Goal: Task Accomplishment & Management: Complete application form

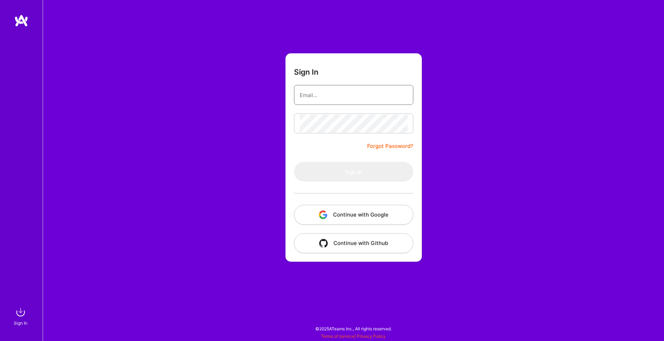
type input "[EMAIL_ADDRESS][DOMAIN_NAME]"
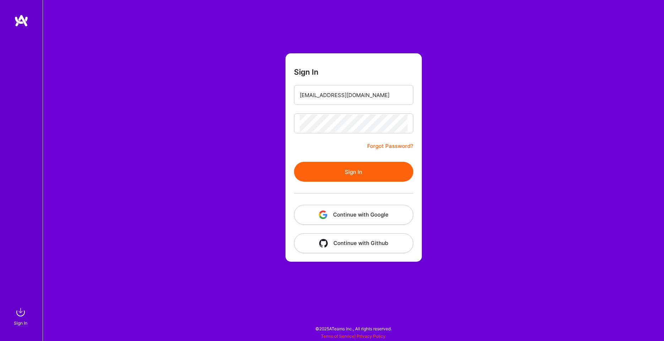
click at [321, 171] on button "Sign In" at bounding box center [353, 172] width 119 height 20
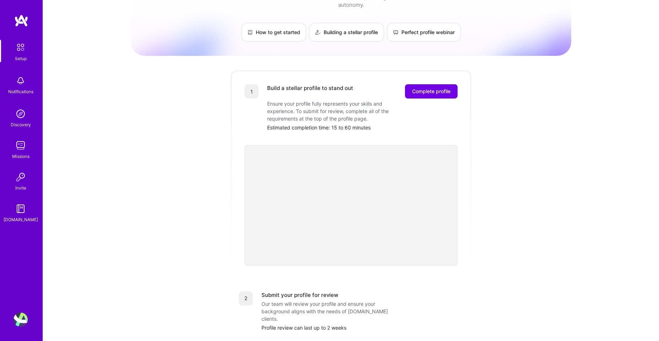
scroll to position [29, 0]
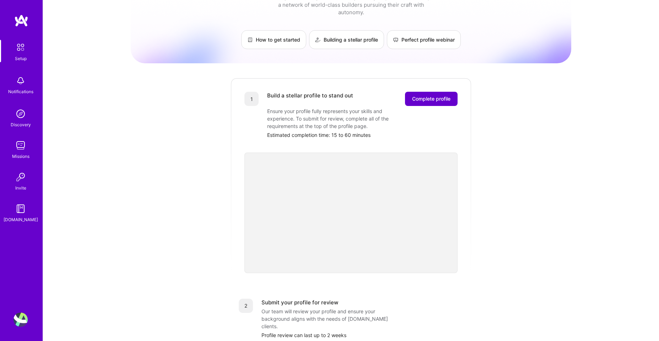
click at [443, 95] on span "Complete profile" at bounding box center [431, 98] width 38 height 7
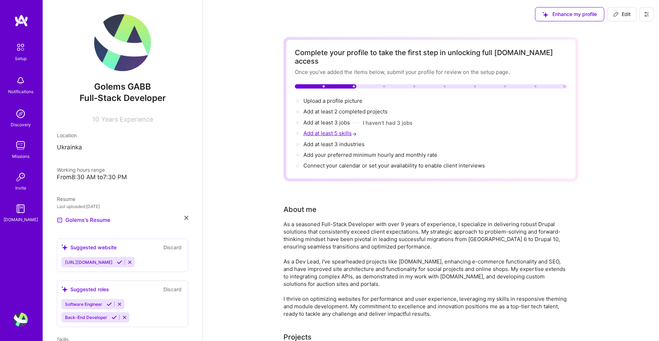
click at [329, 130] on span "Add at least 5 skills →" at bounding box center [330, 133] width 55 height 7
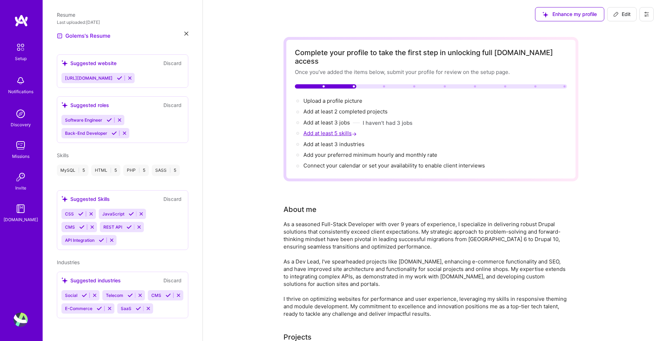
select select "US"
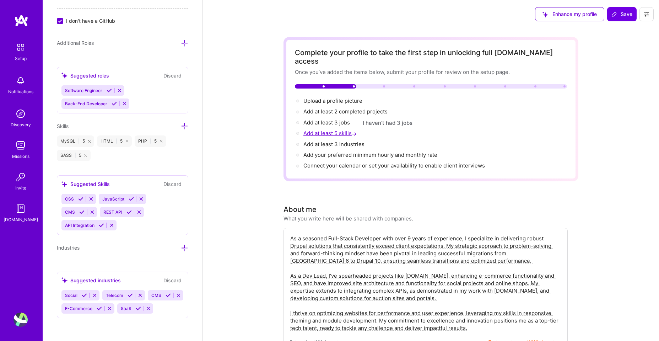
scroll to position [503, 0]
click at [181, 122] on icon at bounding box center [184, 125] width 7 height 7
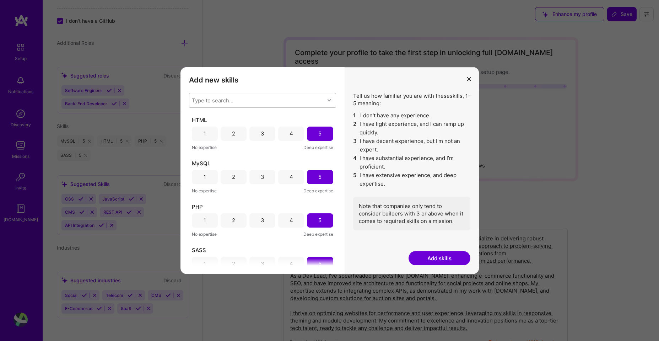
click at [229, 100] on div "Type to search..." at bounding box center [213, 99] width 42 height 7
type input "d"
click at [264, 86] on div "Add new skills Tell us how familiar you are with given skills, using between 1 …" at bounding box center [262, 170] width 164 height 207
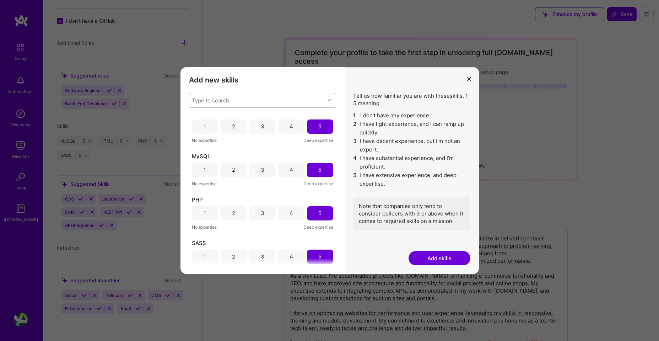
scroll to position [0, 0]
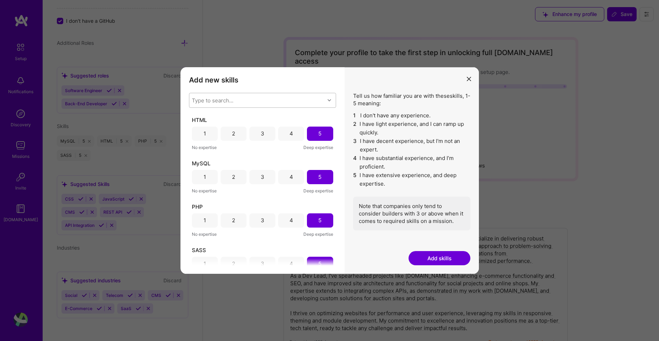
click at [329, 99] on icon "modal" at bounding box center [330, 100] width 4 height 4
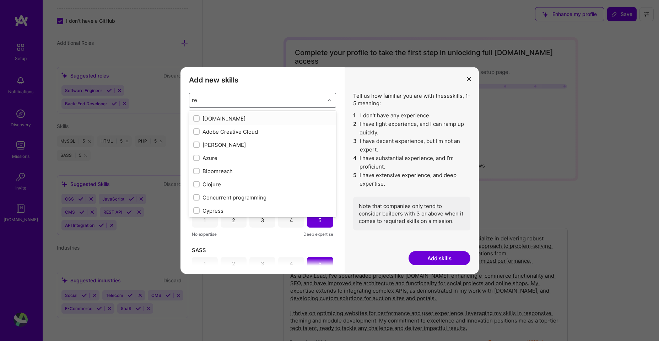
type input "res"
click at [198, 197] on input "modal" at bounding box center [197, 197] width 5 height 5
checkbox input "false"
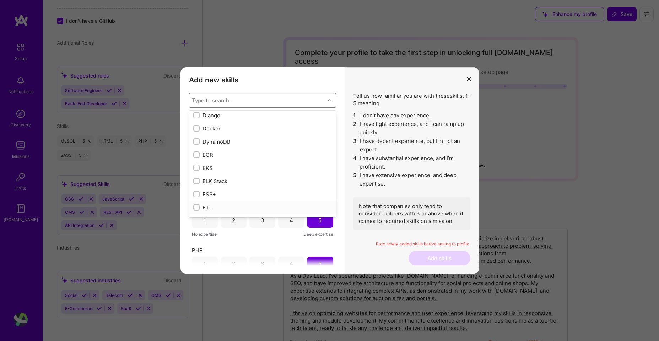
scroll to position [1364, 0]
click at [197, 146] on input "modal" at bounding box center [197, 147] width 5 height 5
checkbox input "true"
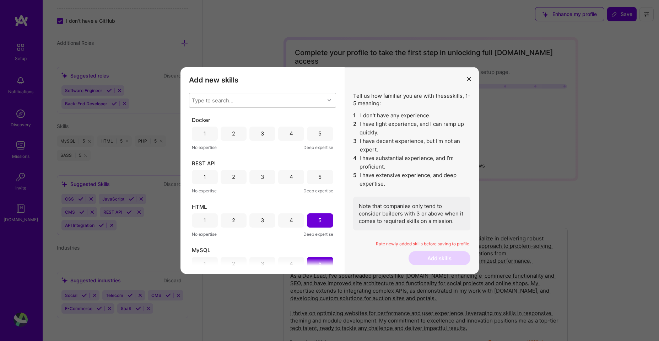
click at [278, 242] on div "Docker 1 2 3 4 5 No expertise Deep expertise REST API 1 2 3 4 5 No expertise De…" at bounding box center [262, 190] width 147 height 149
click at [320, 177] on div "5" at bounding box center [320, 177] width 26 height 14
click at [320, 131] on div "5" at bounding box center [320, 133] width 26 height 14
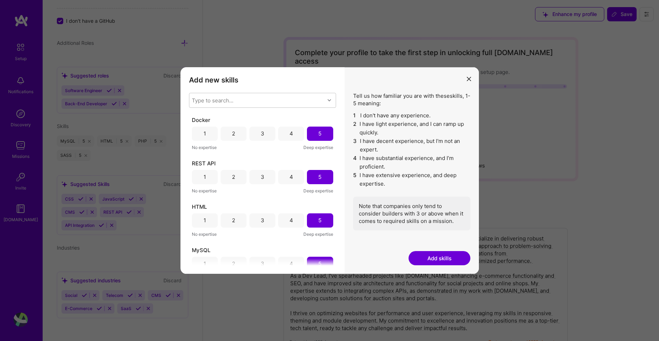
click at [298, 136] on div "4" at bounding box center [291, 133] width 26 height 14
click at [436, 259] on button "Add skills" at bounding box center [440, 258] width 62 height 14
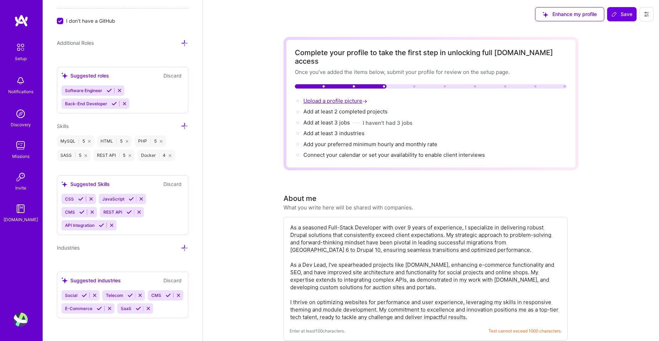
click at [321, 97] on span "Upload a profile picture →" at bounding box center [335, 100] width 65 height 7
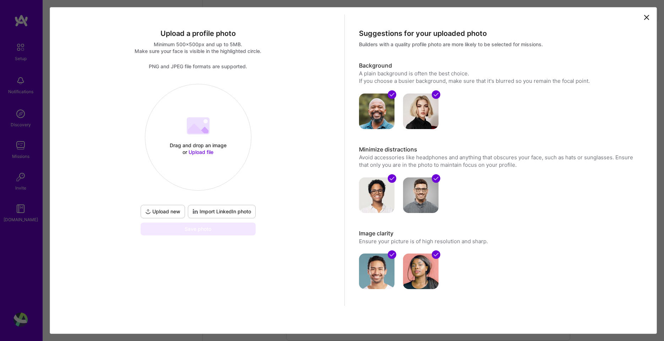
click at [167, 212] on span "Upload new" at bounding box center [162, 211] width 35 height 7
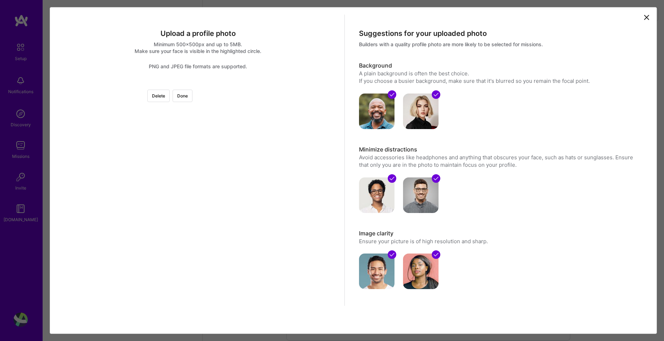
click at [268, 210] on div at bounding box center [373, 189] width 210 height 210
click at [198, 84] on div at bounding box center [198, 84] width 0 height 0
click at [193, 97] on button "Done" at bounding box center [183, 96] width 20 height 12
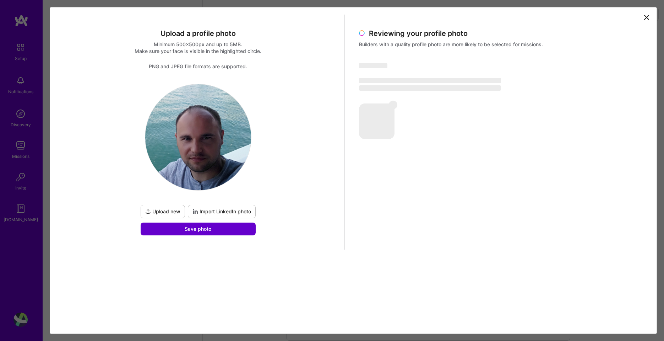
click at [215, 227] on button "Save photo" at bounding box center [198, 228] width 115 height 13
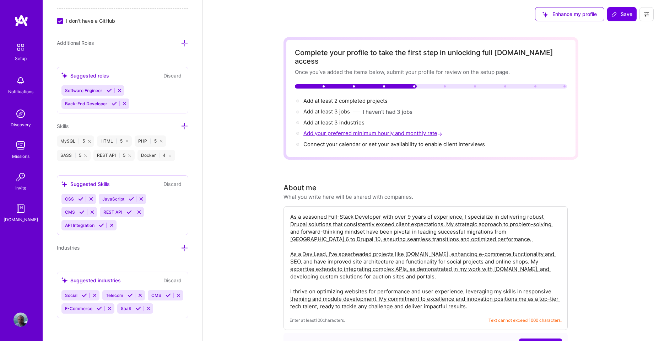
click at [317, 130] on span "Add your preferred minimum hourly and monthly rate →" at bounding box center [373, 133] width 140 height 7
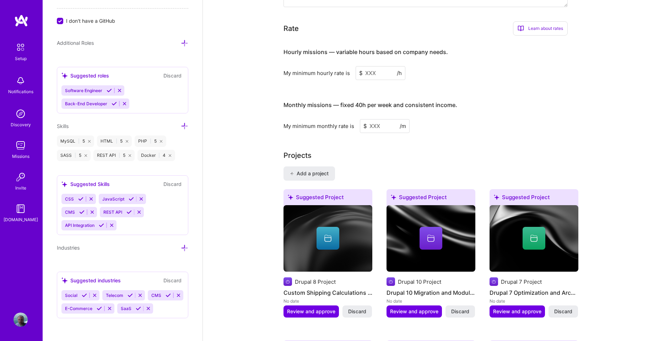
scroll to position [496, 0]
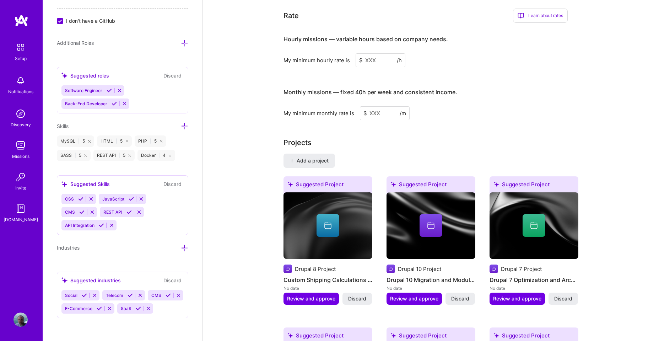
click at [377, 53] on input at bounding box center [381, 60] width 50 height 14
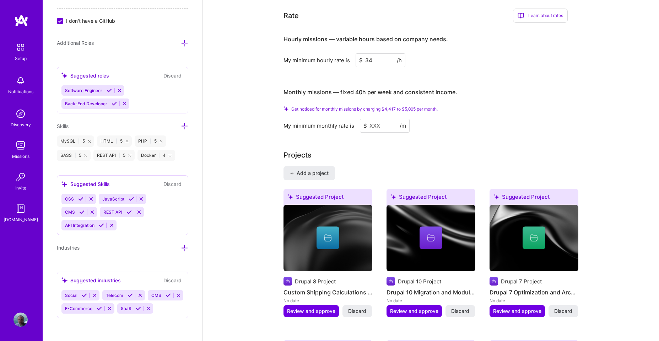
type input "34"
click at [383, 119] on input at bounding box center [385, 126] width 50 height 14
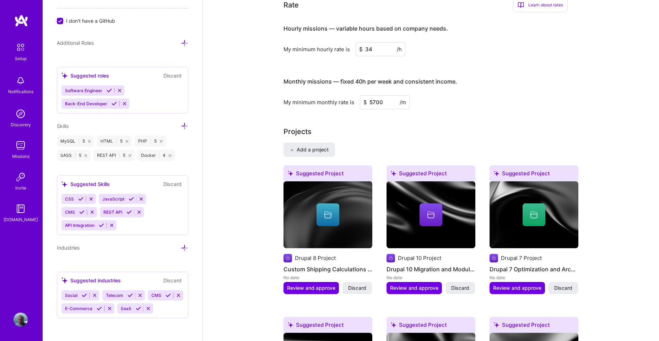
type input "5700"
click at [383, 126] on div "Projects" at bounding box center [430, 131] width 295 height 11
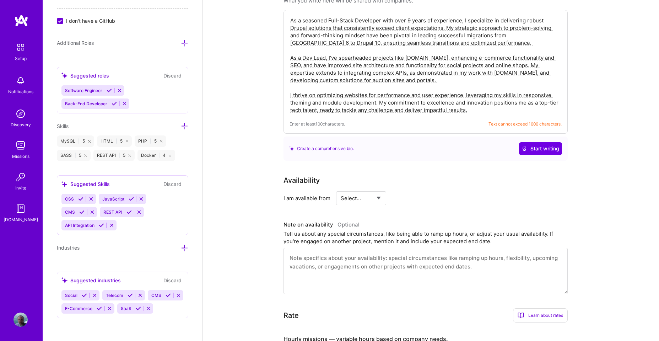
scroll to position [197, 0]
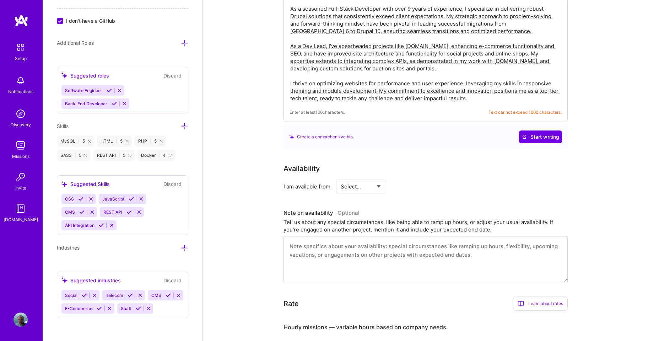
select select "Right Now"
click at [341, 177] on select "Select... Right Now Future Date Not Available" at bounding box center [361, 186] width 41 height 18
click at [422, 179] on input at bounding box center [426, 186] width 43 height 14
click at [377, 178] on select "Select... Right Now Future Date Not Available" at bounding box center [361, 186] width 41 height 18
click at [418, 179] on input at bounding box center [426, 186] width 43 height 14
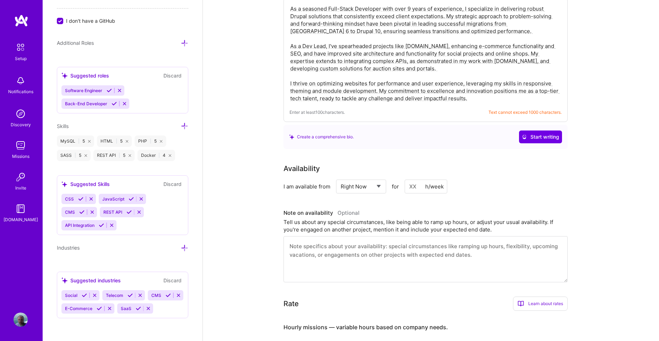
click at [442, 183] on div "h/week" at bounding box center [434, 186] width 18 height 7
click at [415, 180] on input at bounding box center [426, 186] width 43 height 14
type input "40"
click at [422, 197] on div "Availability I am available from Select... Right Now Future Date Not Available …" at bounding box center [430, 222] width 295 height 119
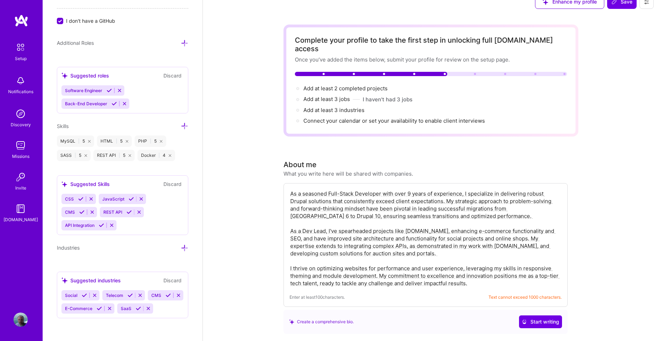
scroll to position [0, 0]
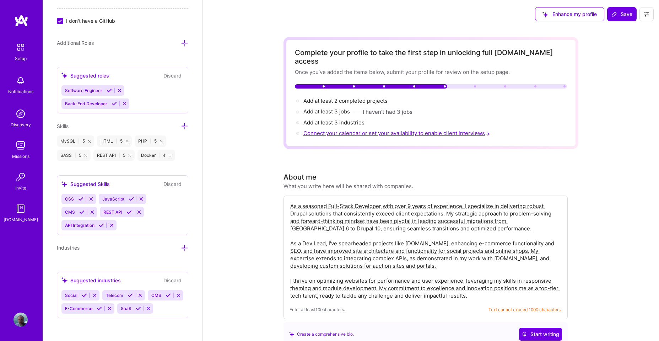
click at [343, 130] on span "Connect your calendar or set your availability to enable client interviews →" at bounding box center [397, 133] width 188 height 7
click at [348, 130] on span "Connect your calendar or set your availability to enable client interviews →" at bounding box center [397, 133] width 188 height 7
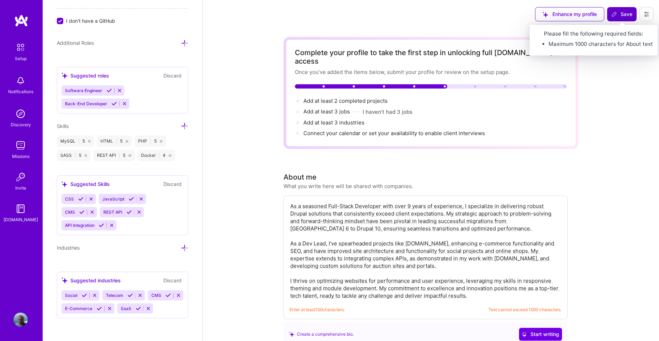
click at [618, 13] on span "Save" at bounding box center [621, 14] width 21 height 7
click at [623, 16] on span "Save" at bounding box center [621, 14] width 21 height 7
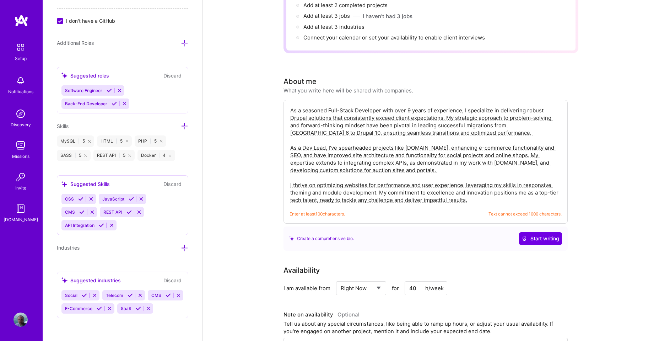
scroll to position [85, 0]
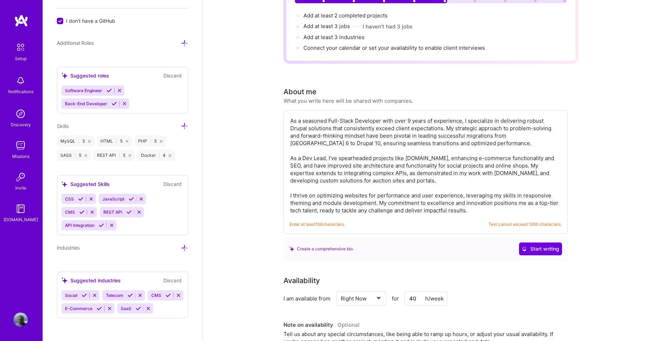
drag, startPoint x: 473, startPoint y: 202, endPoint x: 285, endPoint y: 189, distance: 189.1
click at [285, 189] on div "As a seasoned Full-Stack Developer with over 9 years of experience, I specializ…" at bounding box center [425, 172] width 284 height 124
click at [479, 202] on textarea "As a seasoned Full-Stack Developer with over 9 years of experience, I specializ…" at bounding box center [426, 165] width 272 height 98
click at [477, 202] on textarea "As a seasoned Full-Stack Developer with over 9 years of experience, I specializ…" at bounding box center [426, 165] width 272 height 98
drag, startPoint x: 477, startPoint y: 202, endPoint x: 378, endPoint y: 194, distance: 99.4
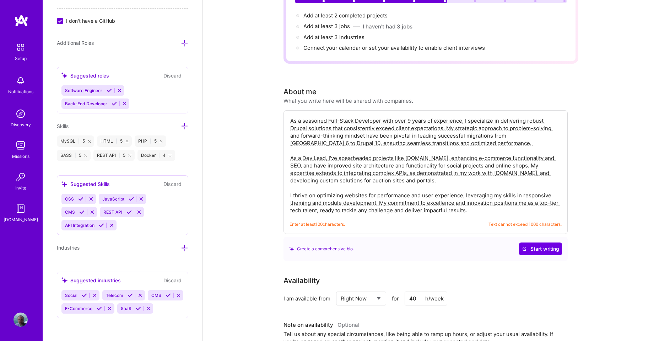
click at [378, 194] on textarea "As a seasoned Full-Stack Developer with over 9 years of experience, I specializ…" at bounding box center [426, 165] width 272 height 98
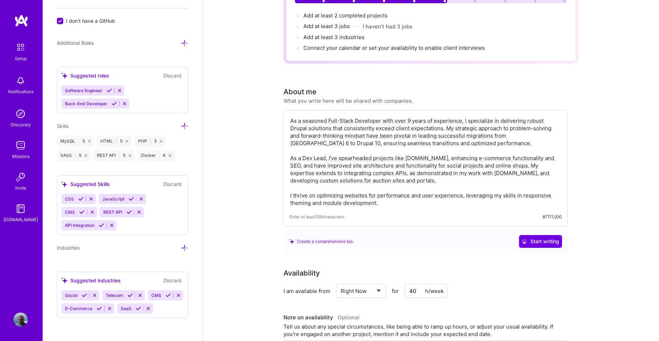
scroll to position [0, 0]
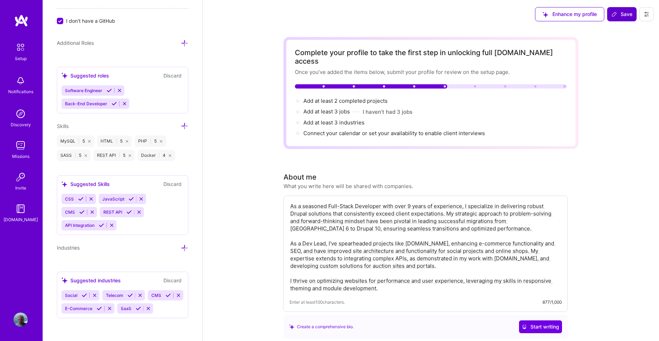
type textarea "As a seasoned Full-Stack Developer with over 9 years of experience, I specializ…"
click at [621, 13] on span "Save" at bounding box center [621, 14] width 21 height 7
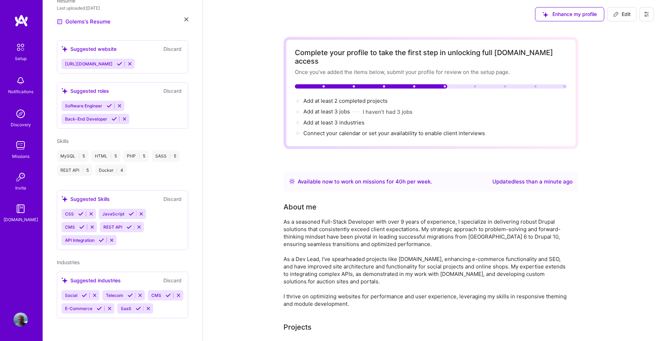
scroll to position [211, 0]
